Goal: Task Accomplishment & Management: Manage account settings

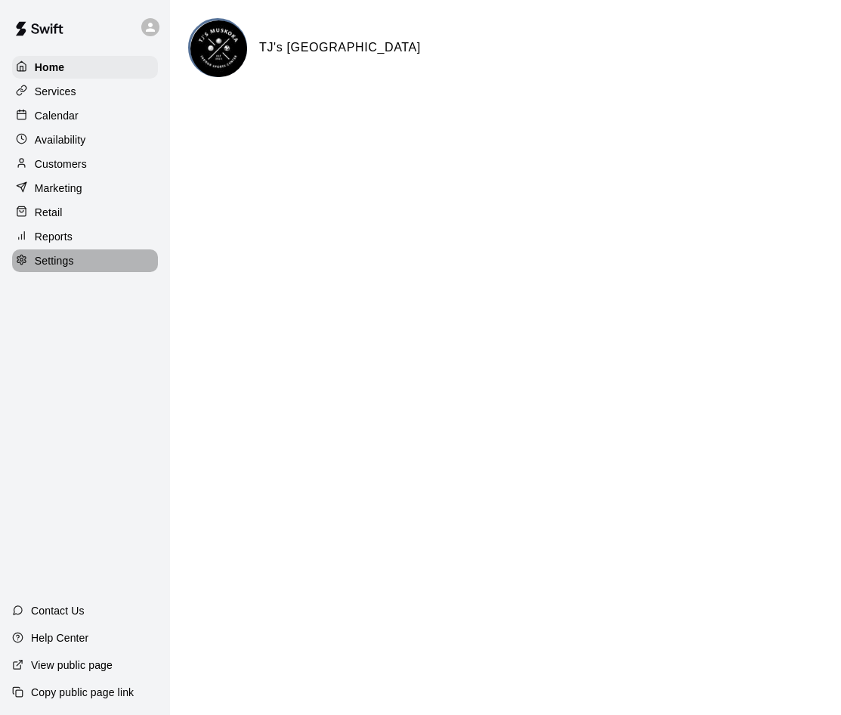
click at [47, 267] on p "Settings" at bounding box center [54, 260] width 39 height 15
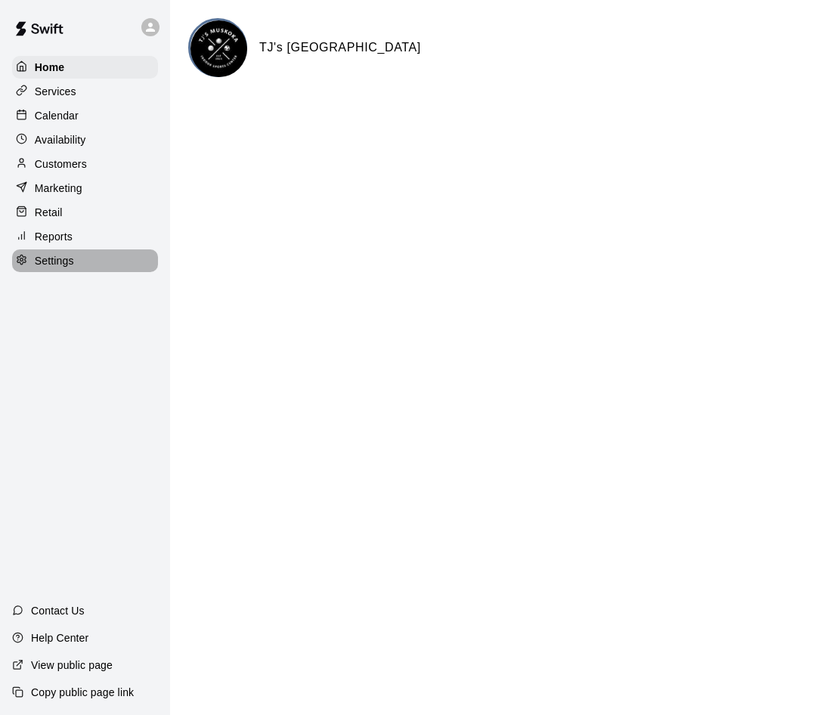
select select "**"
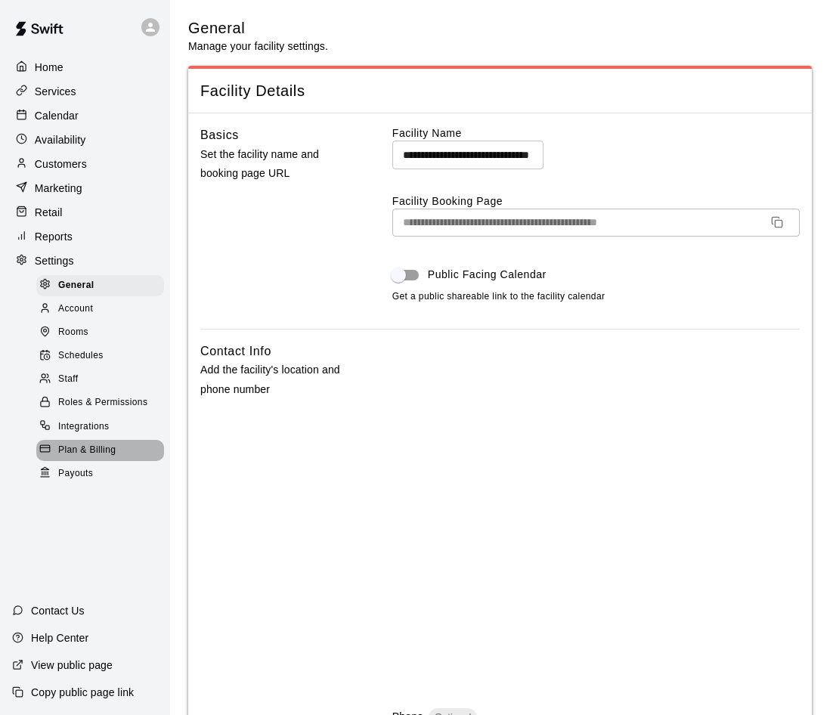
click at [107, 458] on span "Plan & Billing" at bounding box center [86, 450] width 57 height 15
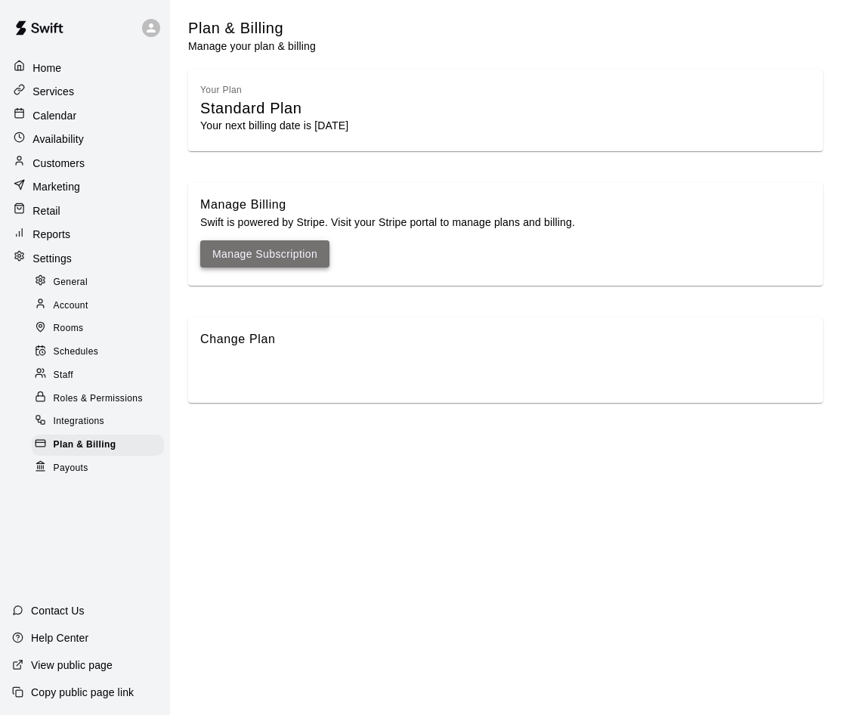
click at [274, 252] on link "Manage Subscription" at bounding box center [264, 254] width 105 height 19
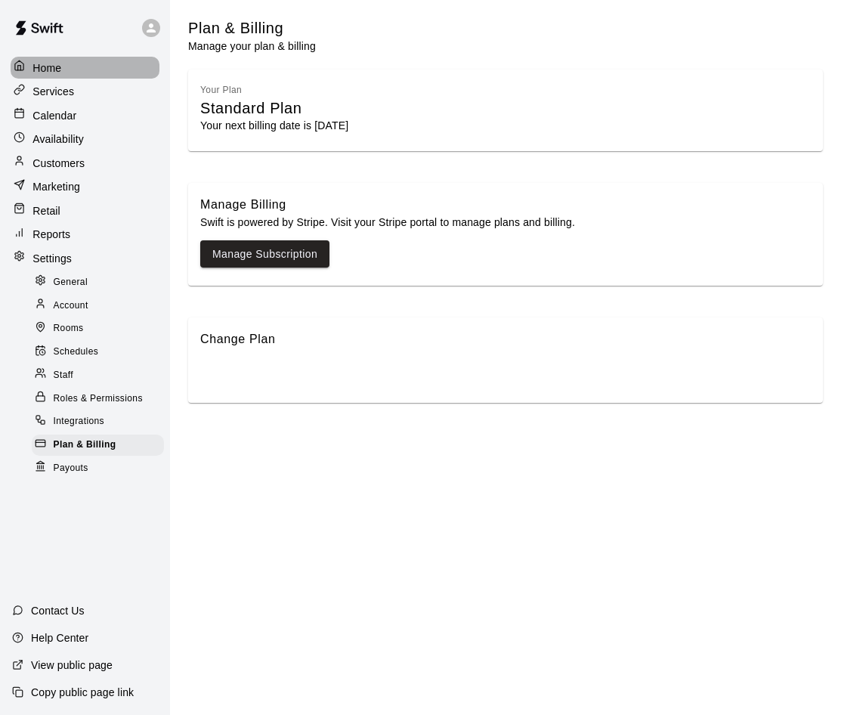
click at [48, 70] on p "Home" at bounding box center [46, 67] width 29 height 15
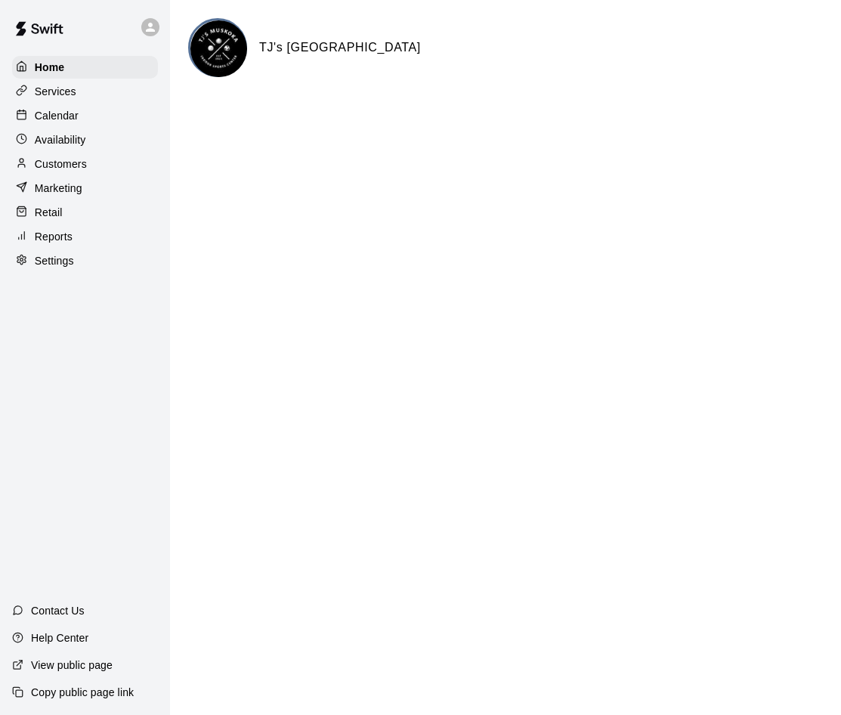
click at [40, 243] on p "Reports" at bounding box center [54, 236] width 38 height 15
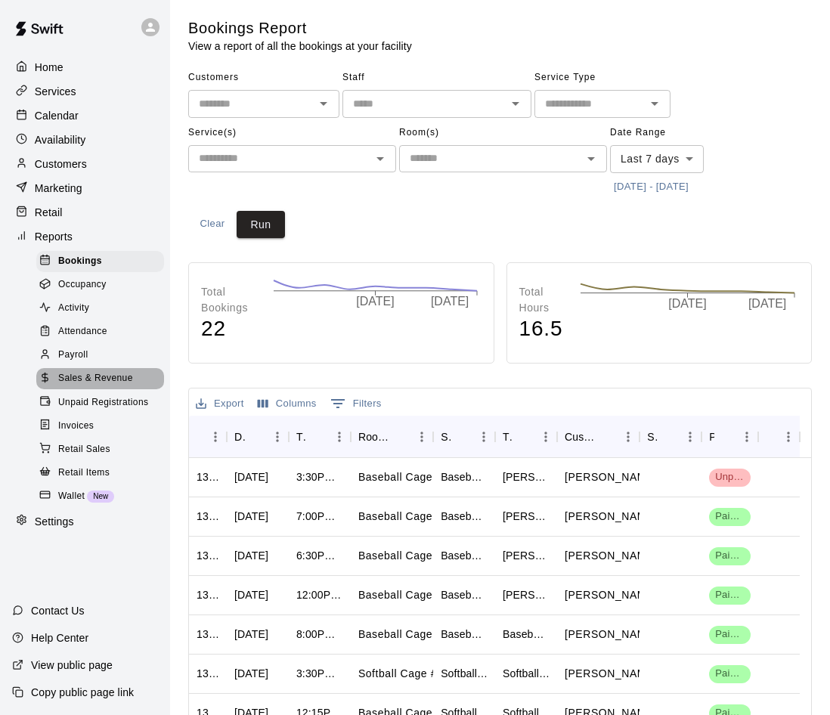
click at [85, 386] on span "Sales & Revenue" at bounding box center [95, 378] width 75 height 15
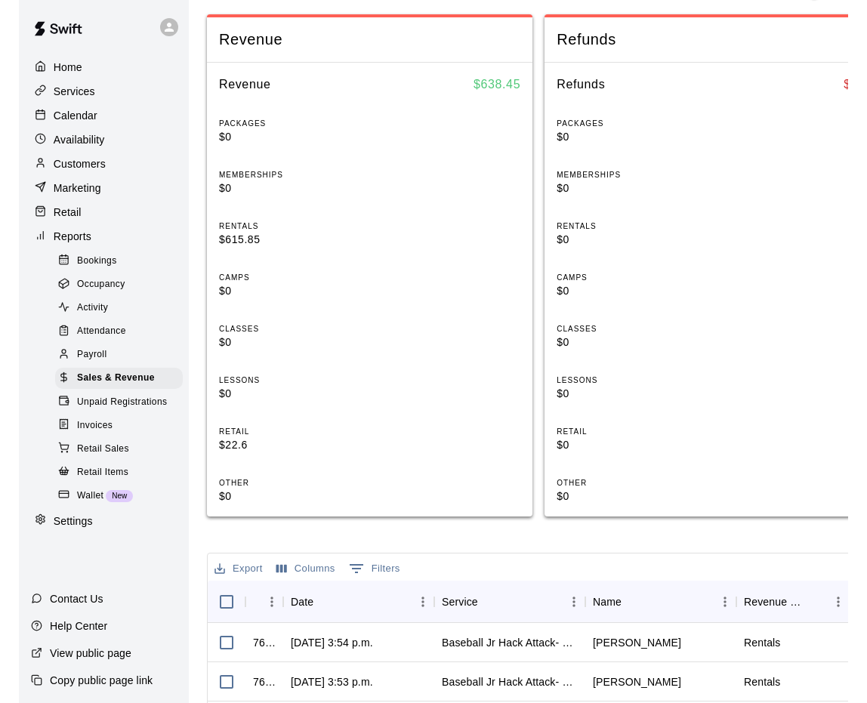
scroll to position [378, 0]
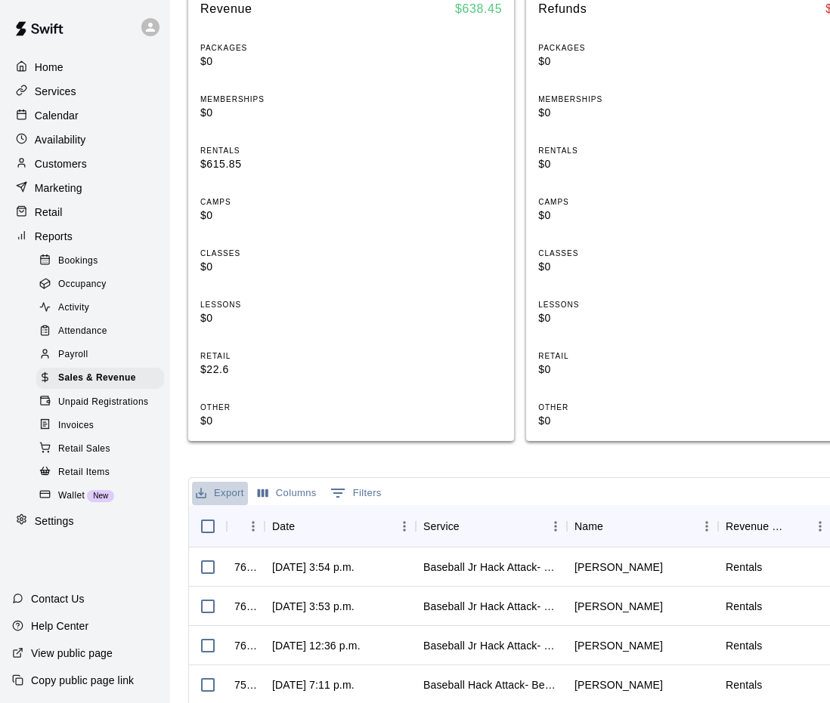
click at [223, 490] on button "Export" at bounding box center [220, 493] width 56 height 23
click at [224, 520] on li "Download as CSV" at bounding box center [250, 524] width 116 height 25
